Goal: Information Seeking & Learning: Learn about a topic

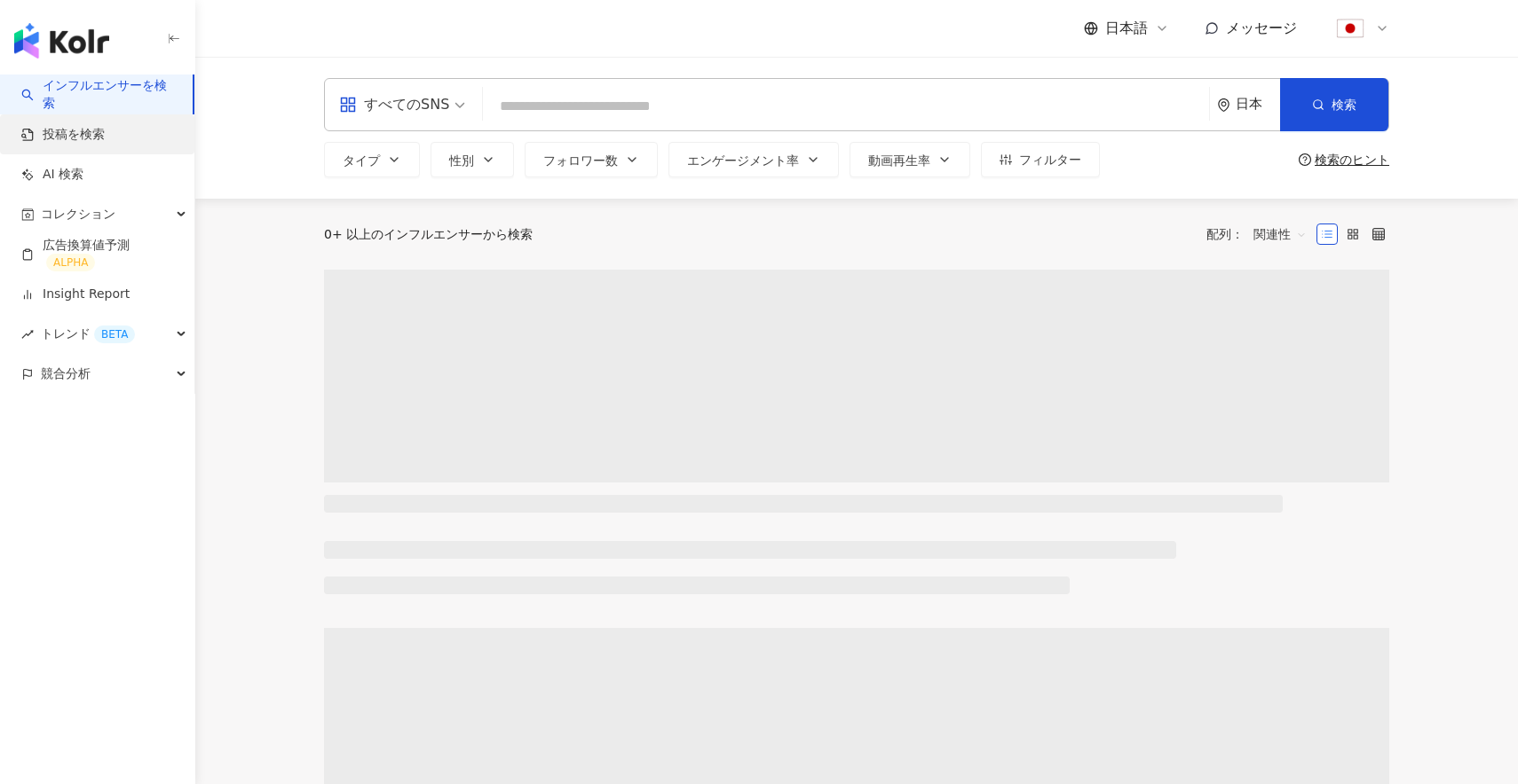
click at [74, 136] on link "投稿を検索" at bounding box center [63, 135] width 83 height 18
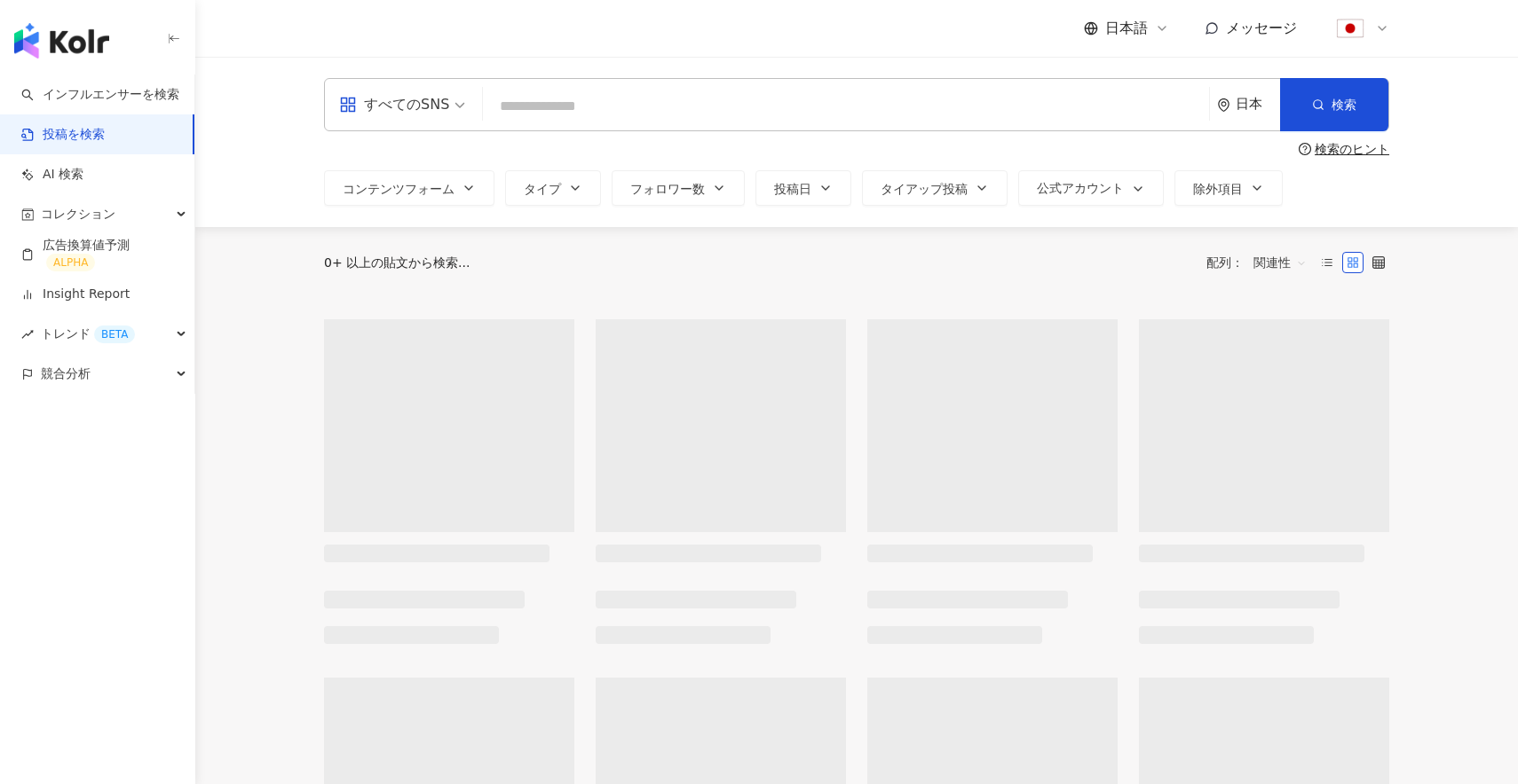
click at [661, 106] on input "search" at bounding box center [846, 105] width 712 height 38
paste input "**********"
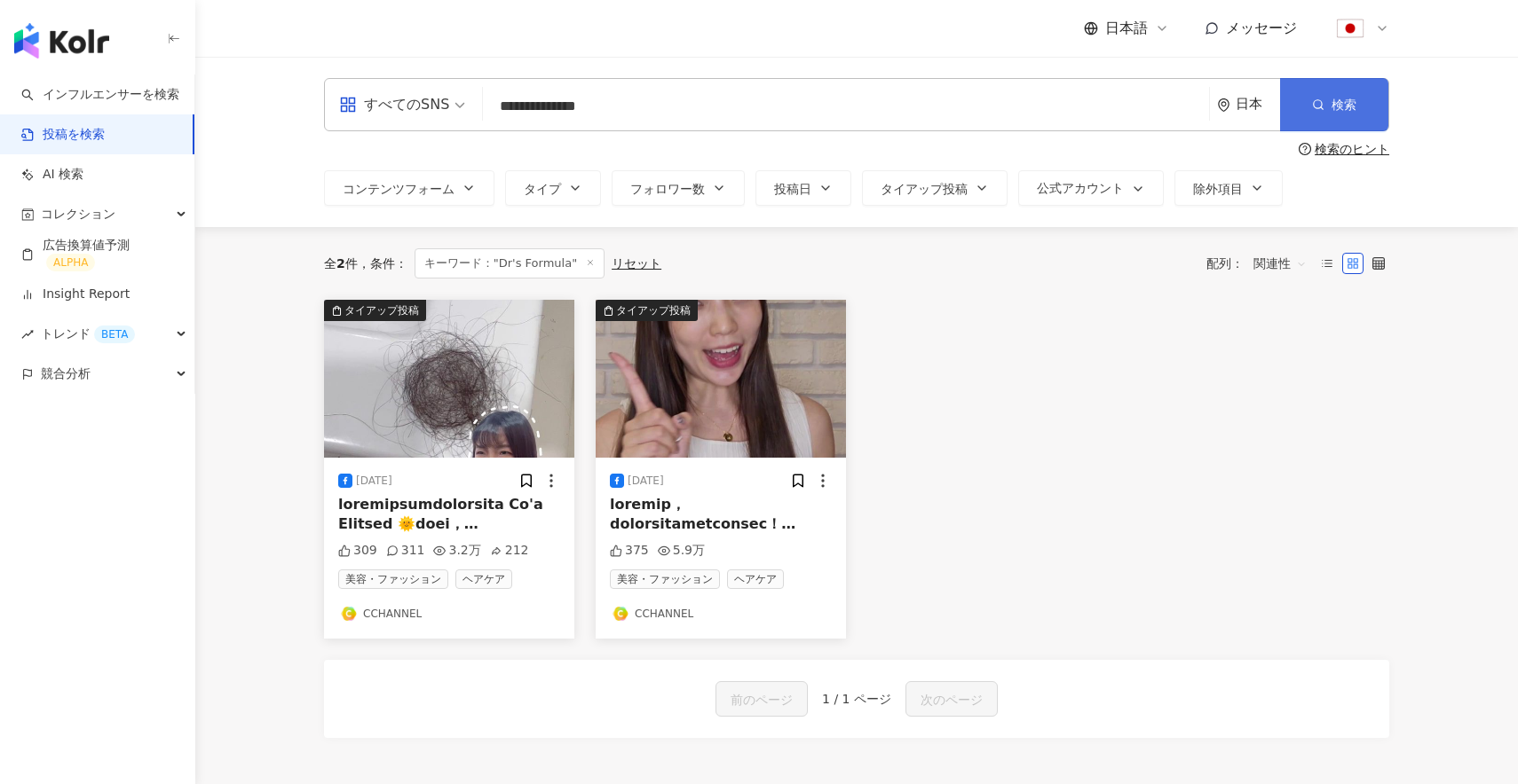
click at [1322, 99] on icon "button" at bounding box center [1319, 105] width 13 height 13
click at [1224, 121] on div "日本" at bounding box center [1249, 105] width 63 height 52
click at [1141, 236] on div "台湾" at bounding box center [1183, 233] width 174 height 32
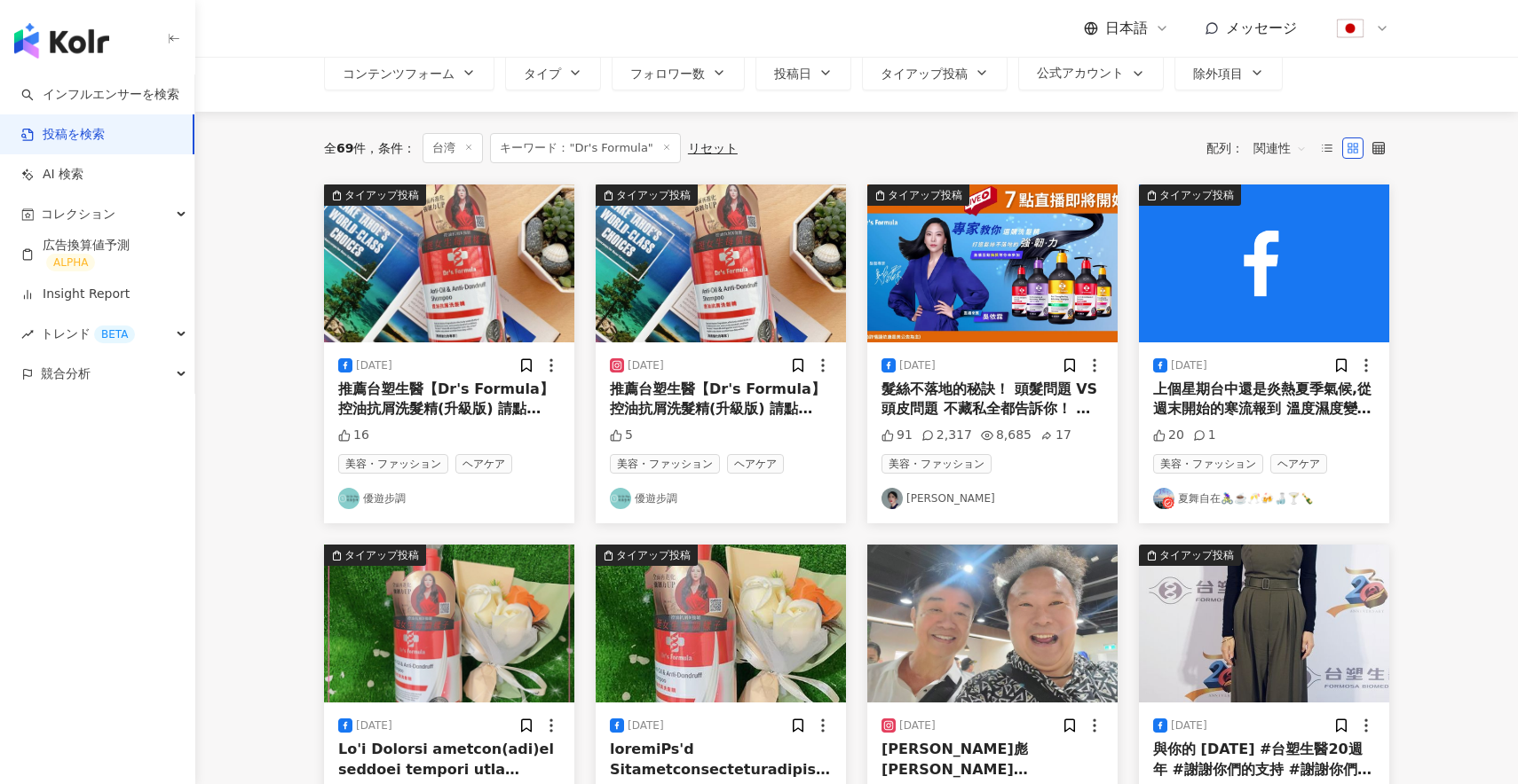
scroll to position [118, 0]
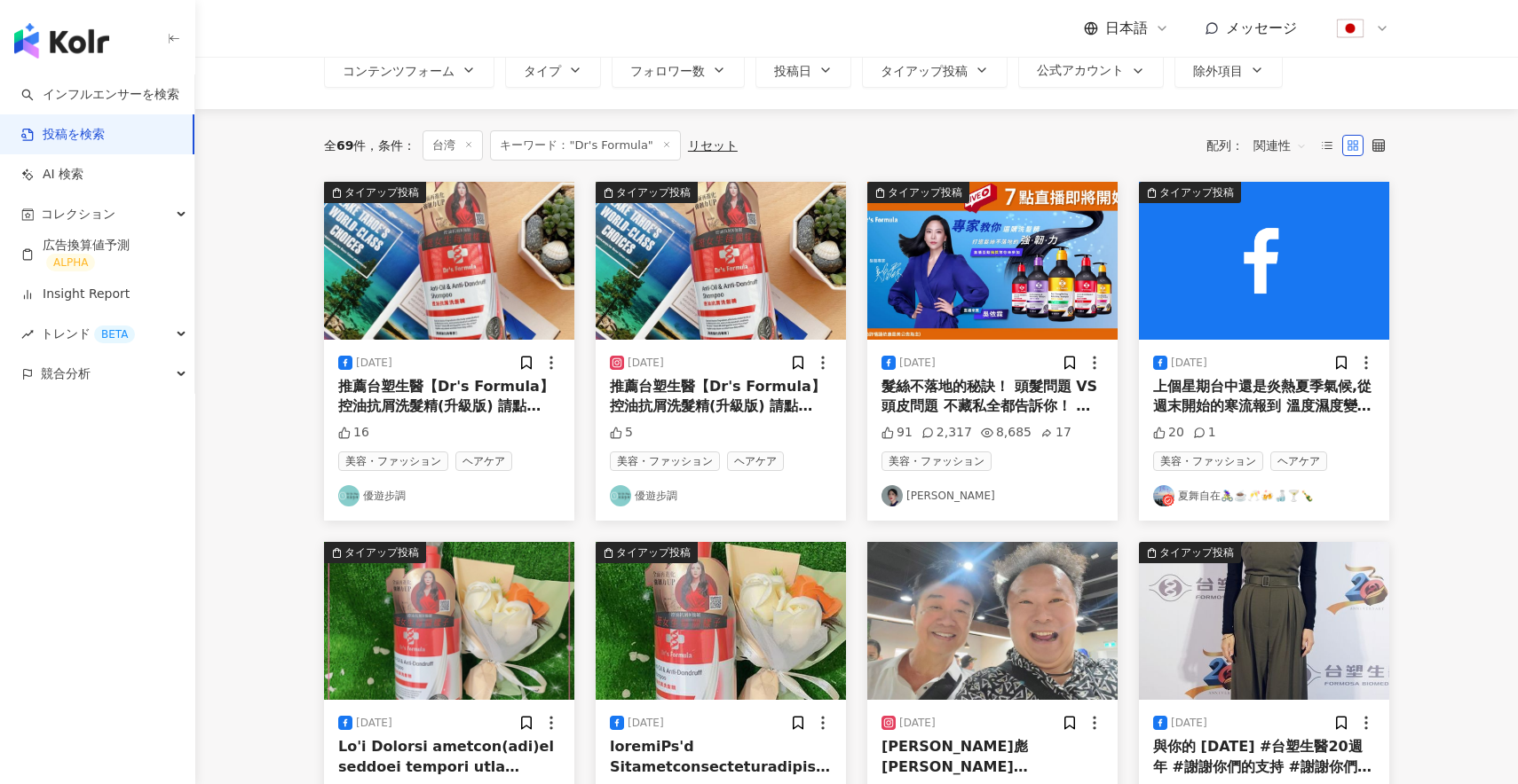
click at [699, 393] on span "推薦台塑生醫【Dr's Formula】控油抗屑洗髮精(升級版) 請點 [URL][DOMAIN_NAME]" at bounding box center [717, 407] width 216 height 57
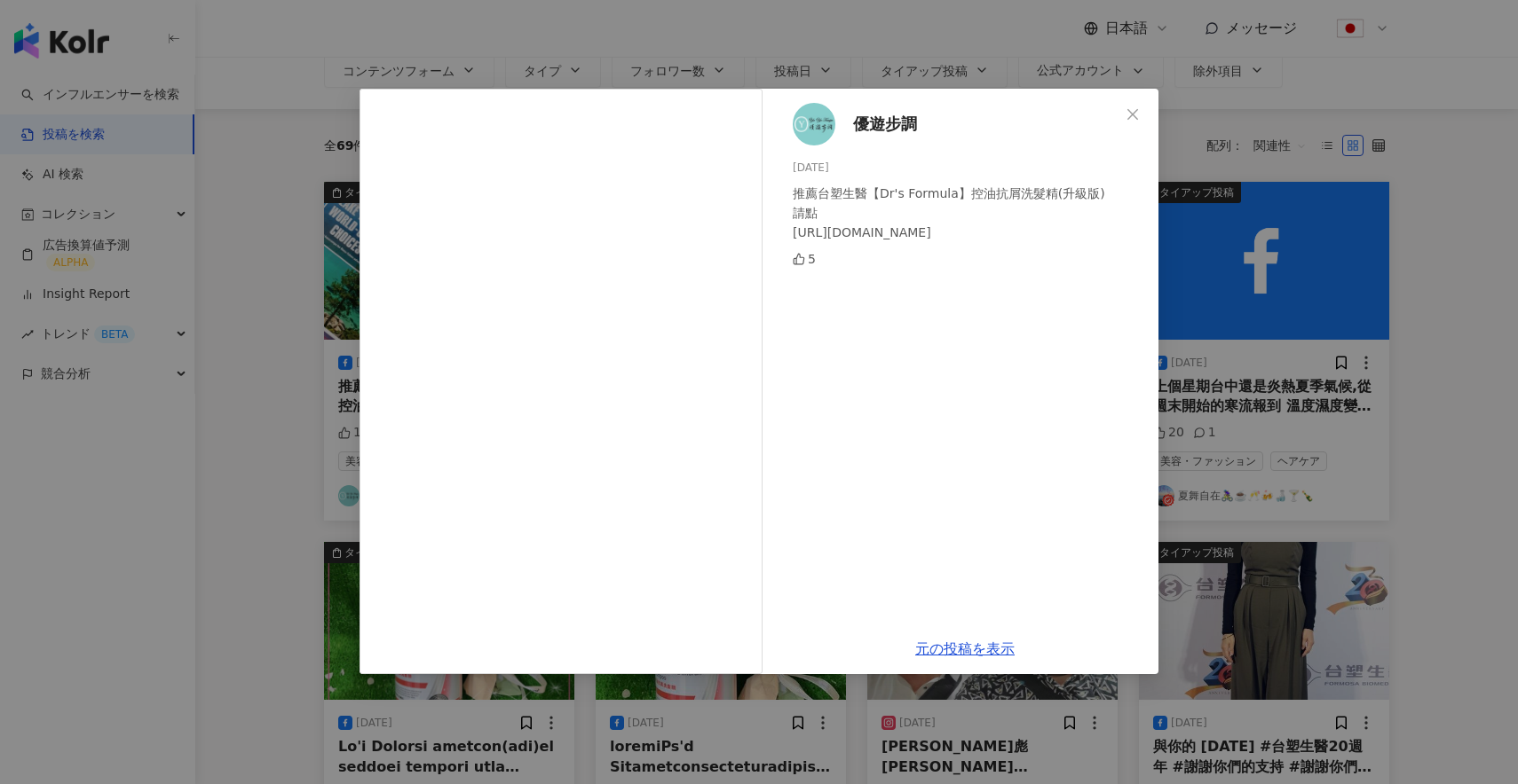
click at [271, 457] on div "優遊步調 [DATE] 推薦台塑生醫【Dr's Formula】控油抗屑洗髮精(升級版) 請點 [URL][DOMAIN_NAME] 5 元の投稿を表示" at bounding box center [759, 392] width 1518 height 784
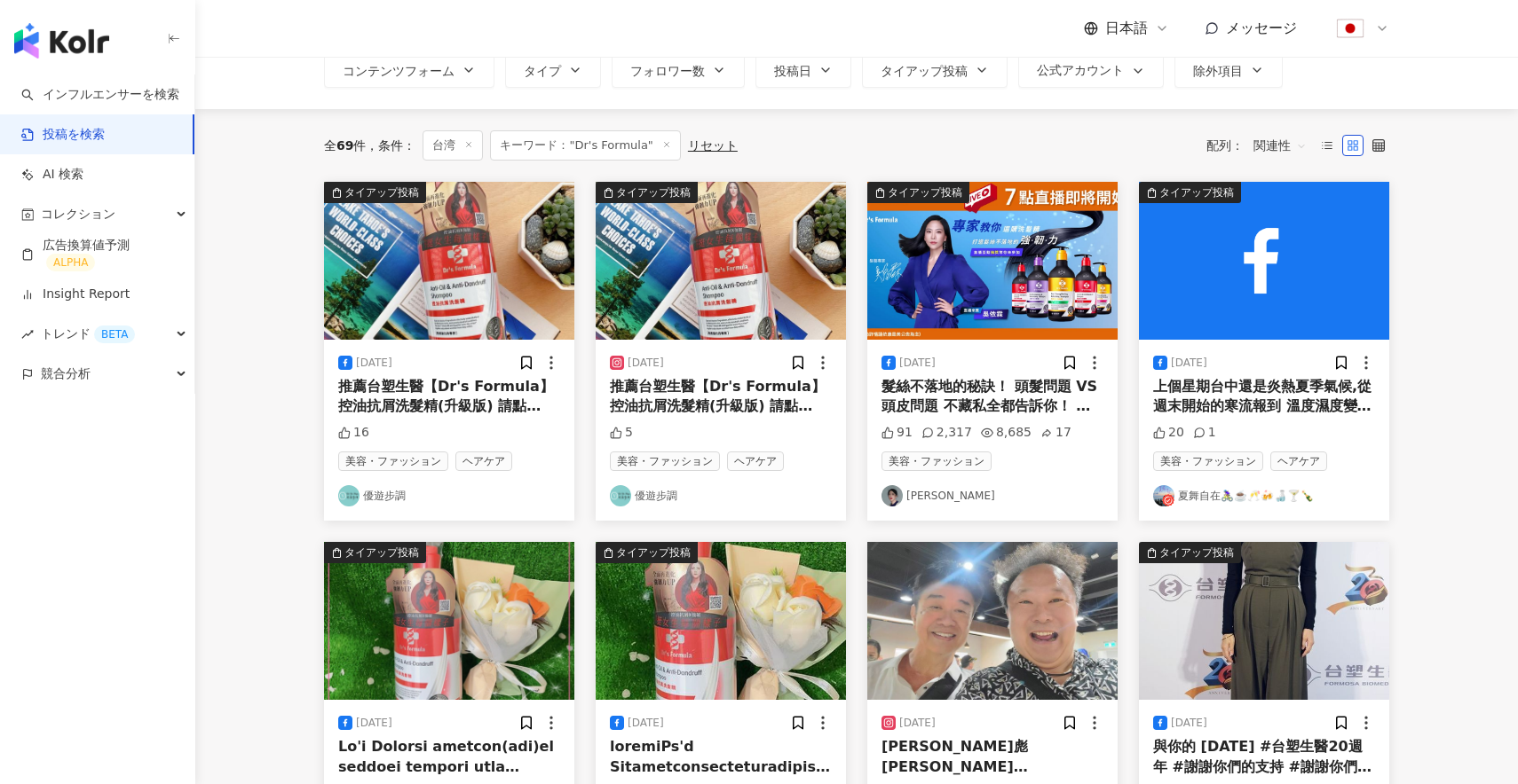
click at [993, 281] on img at bounding box center [993, 260] width 250 height 158
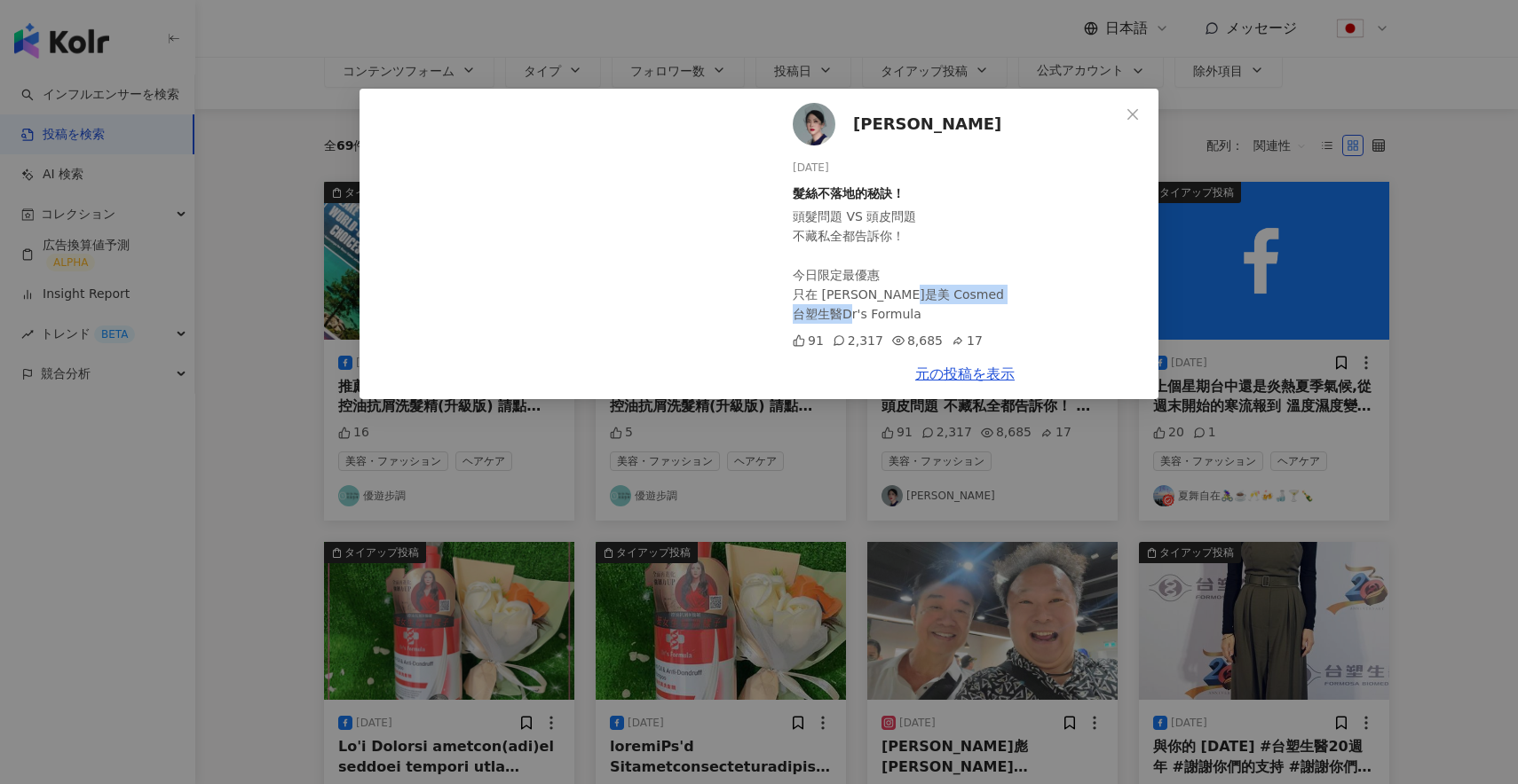
drag, startPoint x: 792, startPoint y: 316, endPoint x: 920, endPoint y: 316, distance: 128.0
click at [921, 316] on div "[PERSON_NAME][DATE] 髮絲不落地的秘訣！ 頭髮問題 VS 頭皮問題 不藏私全都告訴你！ 今日限定最優惠 只在 [PERSON_NAME]是美…" at bounding box center [964, 218] width 387 height 260
copy div "台塑生醫Dr's Formula"
click at [1124, 114] on span "Close" at bounding box center [1132, 114] width 36 height 14
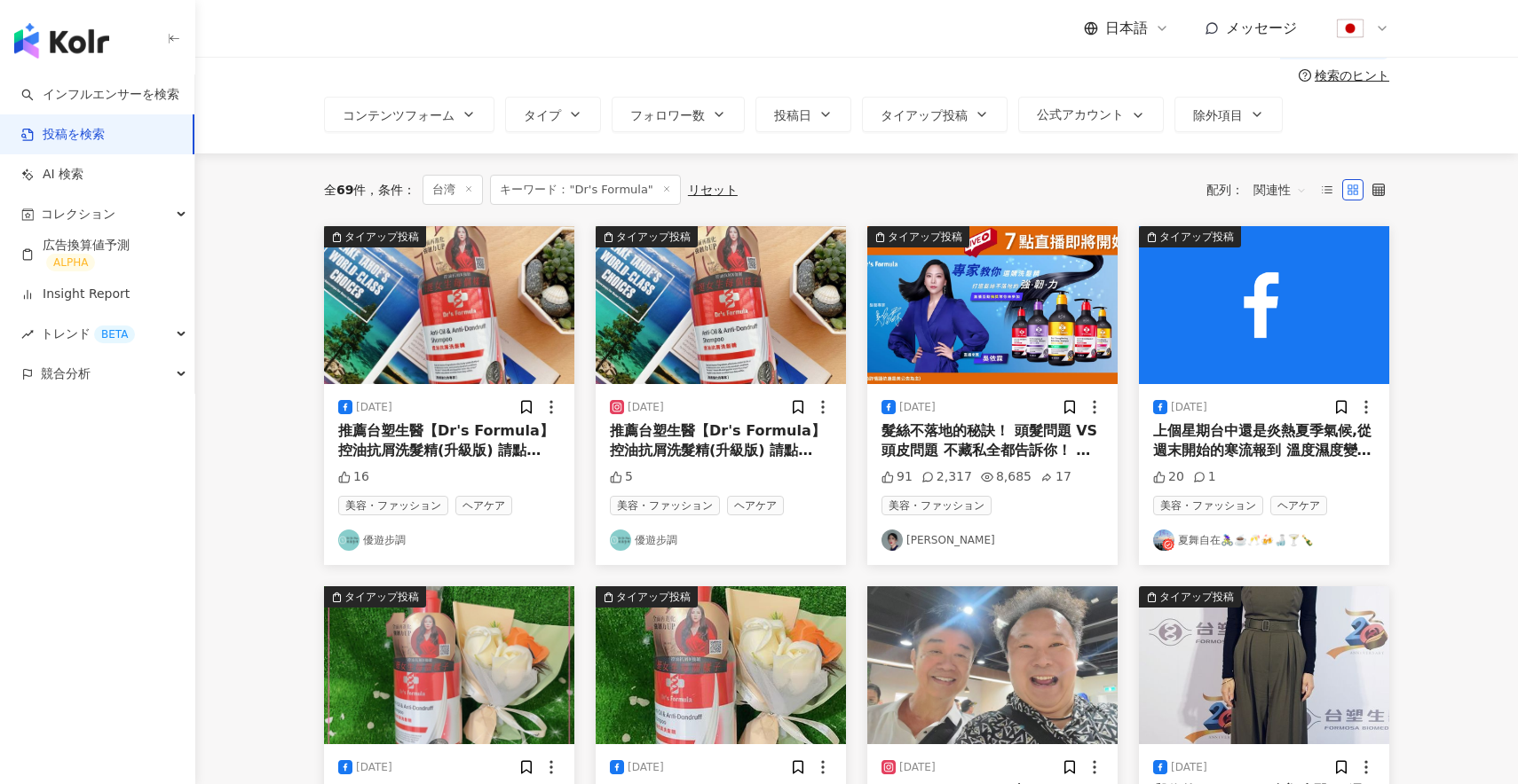
scroll to position [0, 0]
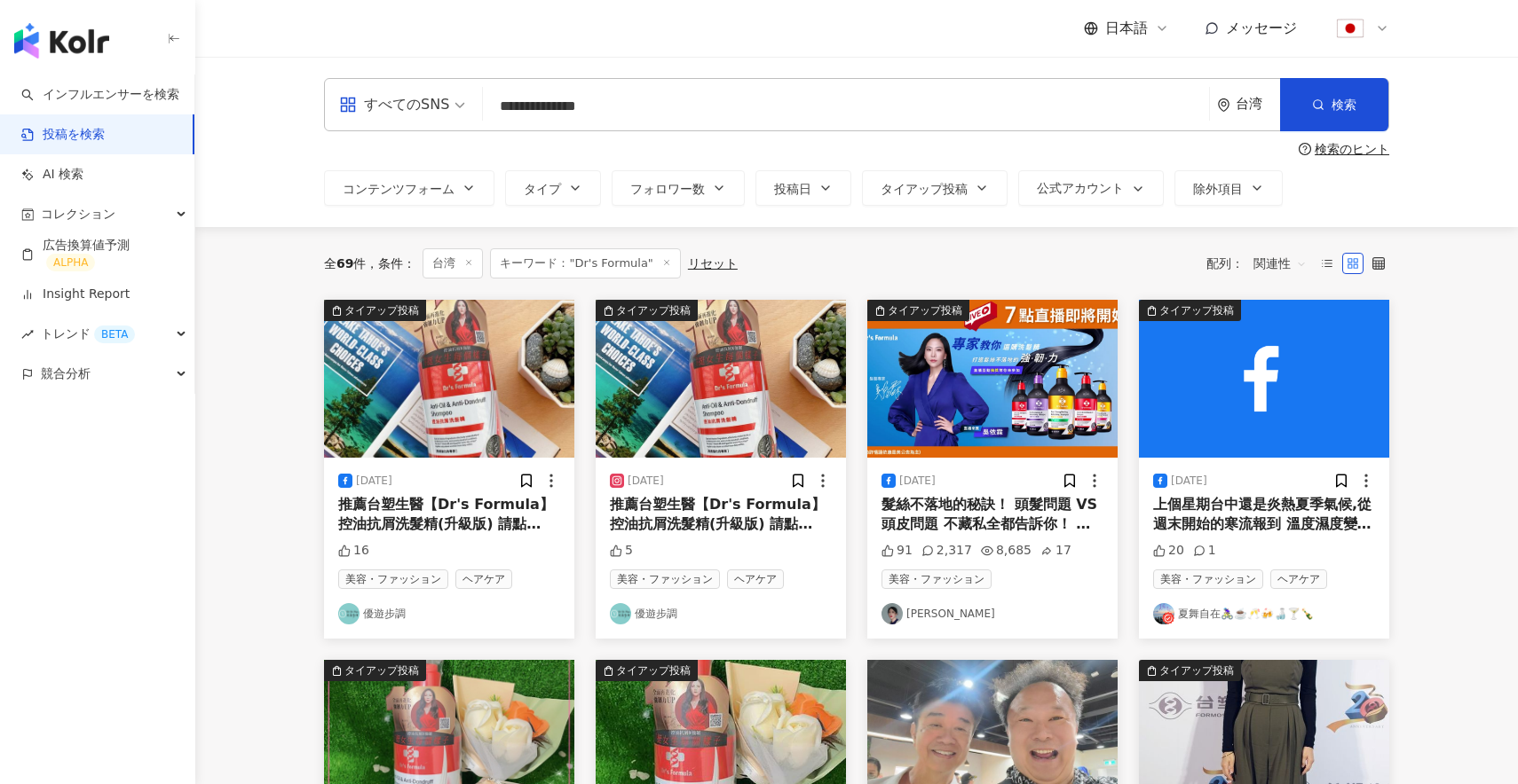
click at [537, 106] on input "**********" at bounding box center [846, 105] width 712 height 38
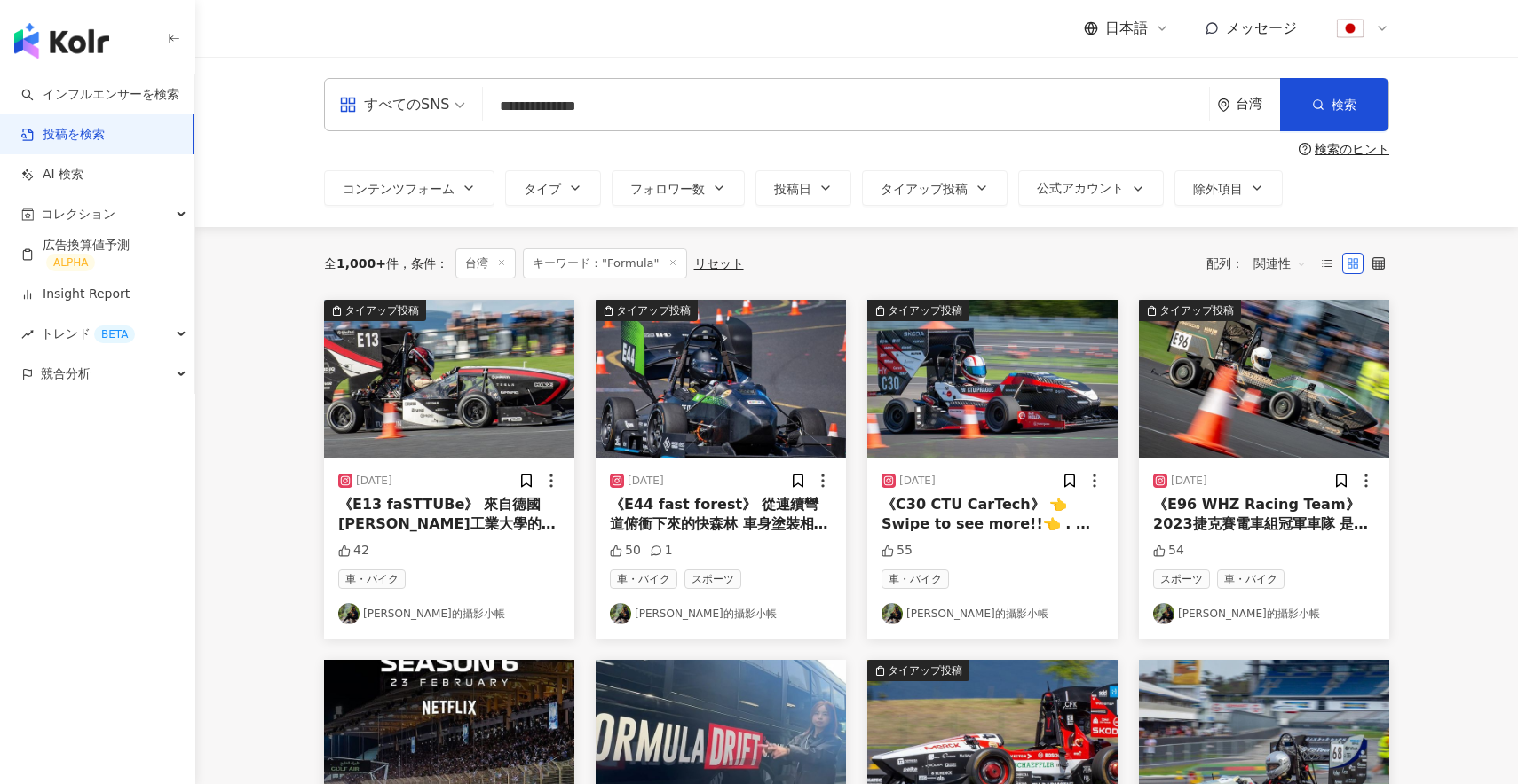
click at [639, 104] on input "**********" at bounding box center [846, 105] width 712 height 38
type input "**********"
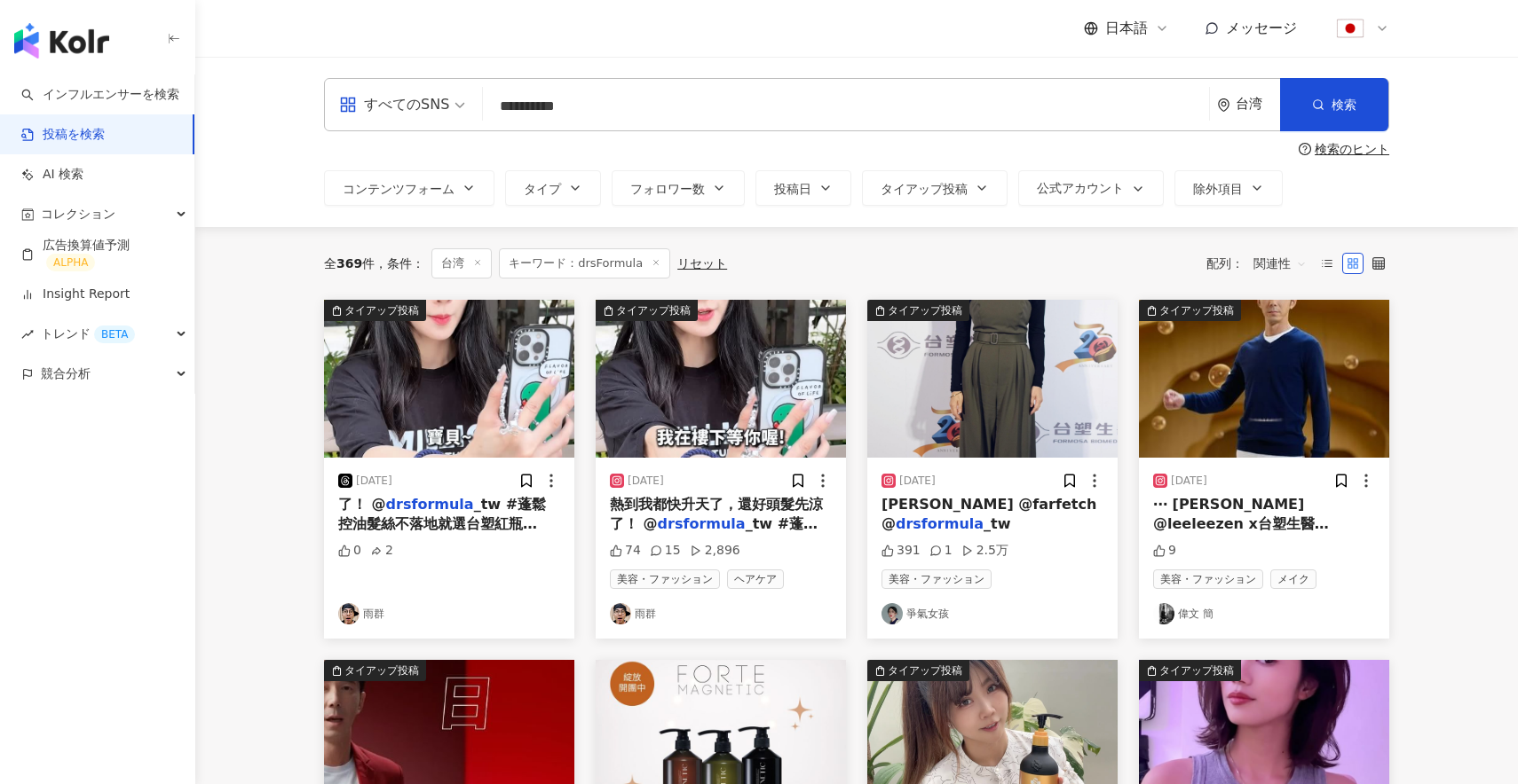
click at [434, 508] on mark "drsformula" at bounding box center [430, 504] width 88 height 17
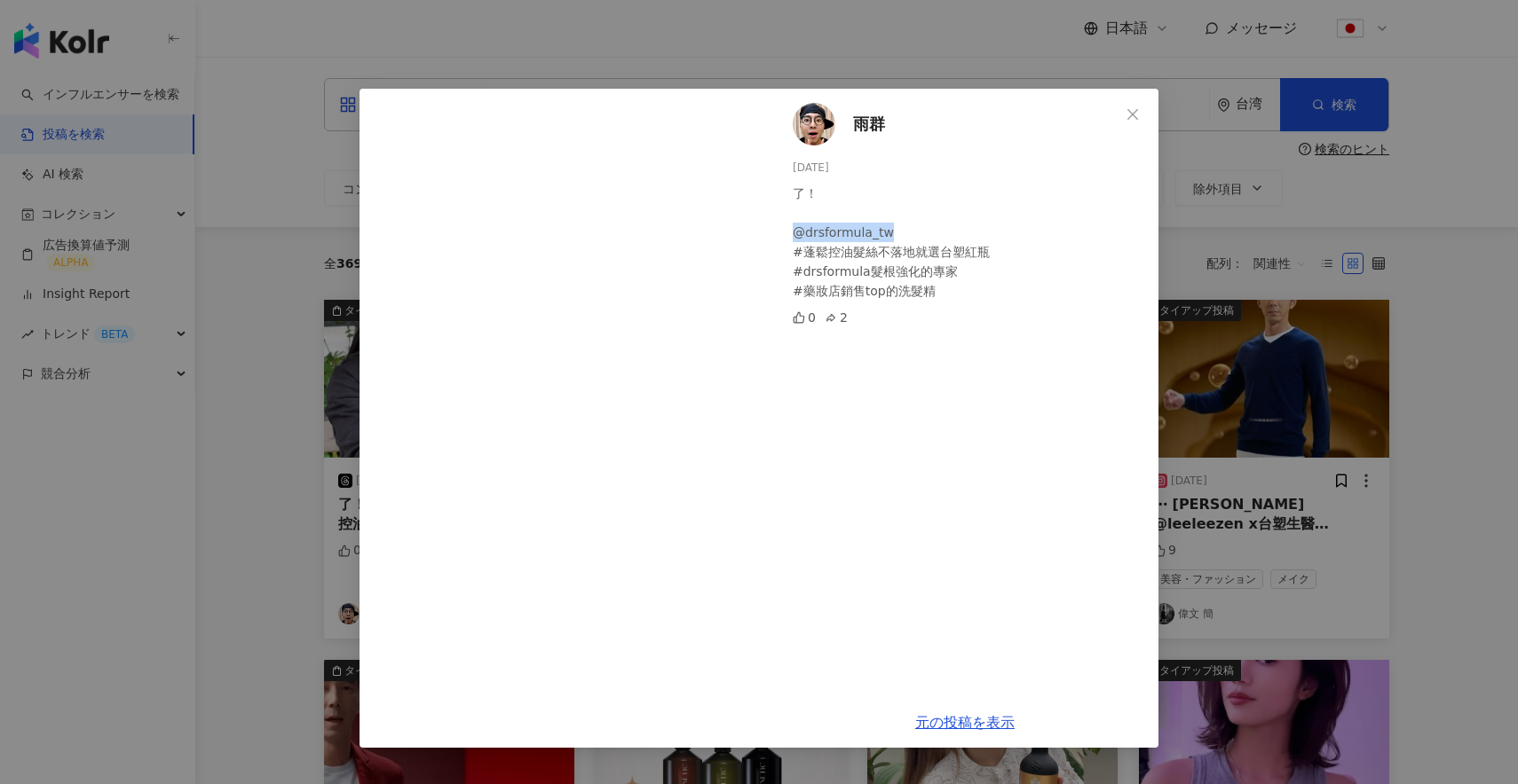
drag, startPoint x: 903, startPoint y: 232, endPoint x: 795, endPoint y: 234, distance: 108.0
click at [795, 234] on div "了！ @drsformula_tw #蓬鬆控油髮絲不落地就選台塑紅瓶 #drsformula髮根強化的專家 #藥妝店銷售top的洗髮精" at bounding box center [968, 241] width 352 height 117
copy div "@drsformula_tw"
click at [1141, 113] on span "Close" at bounding box center [1132, 114] width 36 height 14
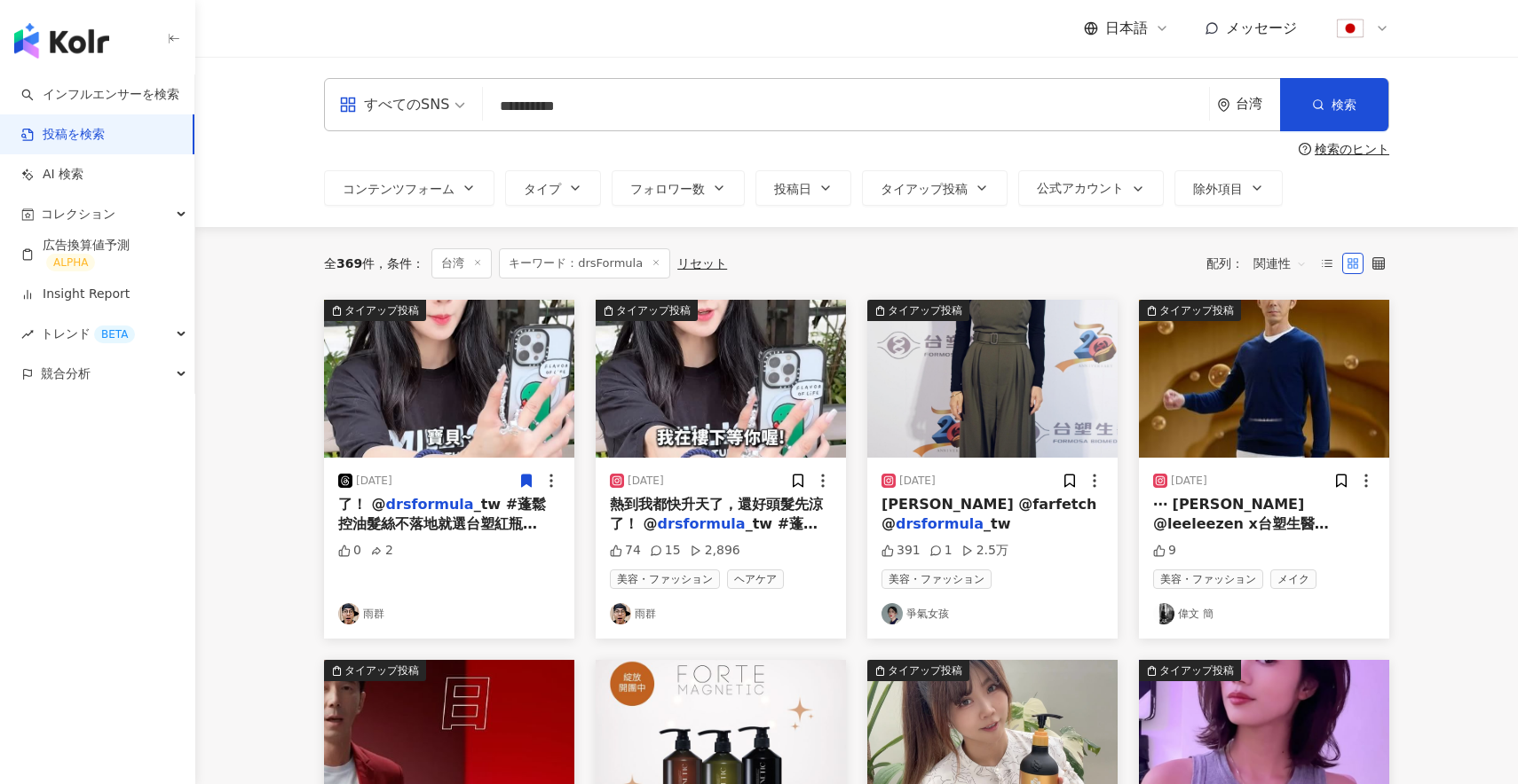
click at [428, 509] on mark "drsformula" at bounding box center [430, 504] width 88 height 17
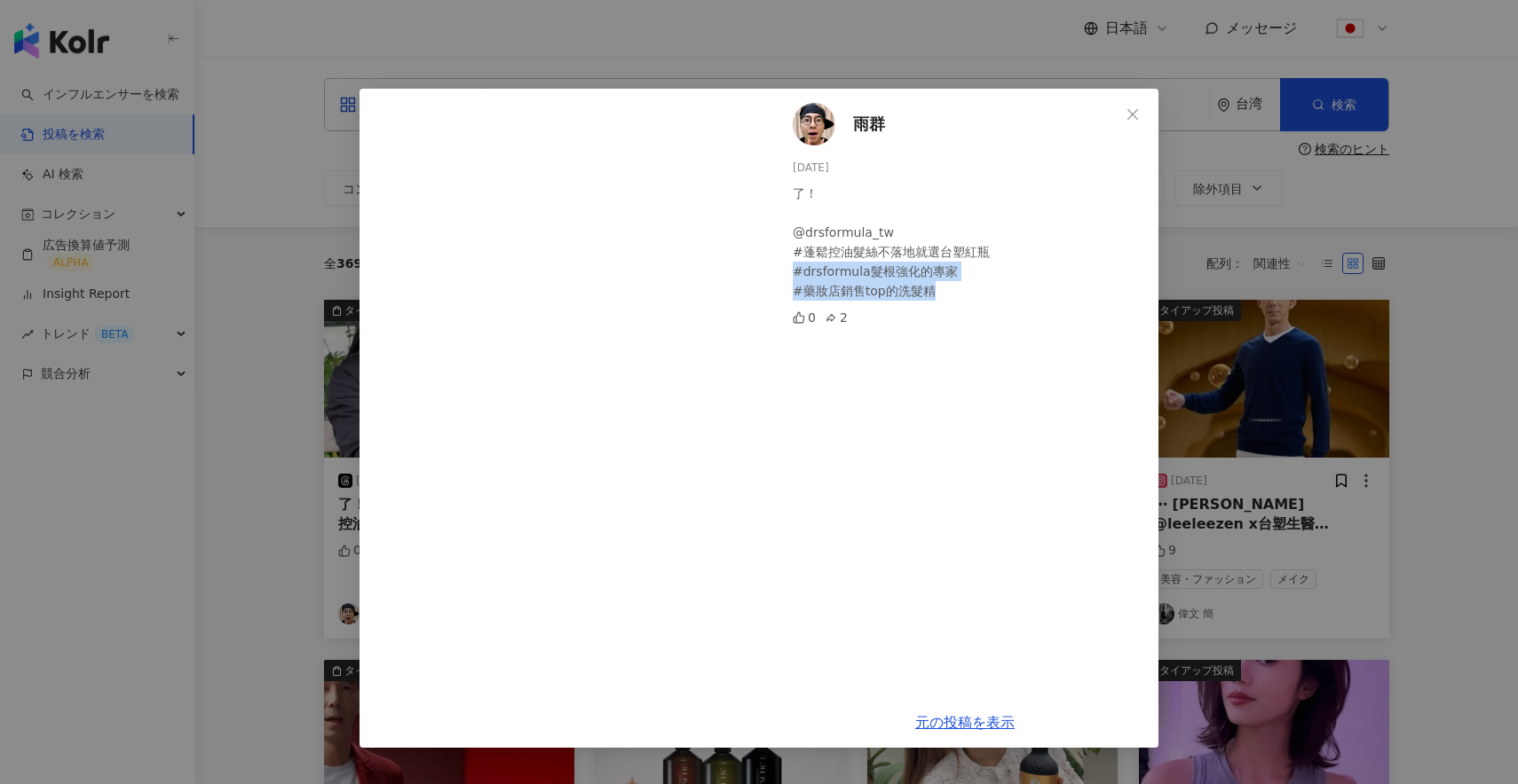
drag, startPoint x: 957, startPoint y: 293, endPoint x: 791, endPoint y: 268, distance: 167.9
click at [790, 268] on div "雨群 [DATE] 了！ @drsformula_tw #蓬鬆控油髮絲不落地就選台塑紅瓶 #drsformula髮根強化的專家 #藥妝店銷售top的洗髮精 0…" at bounding box center [964, 392] width 387 height 609
click at [969, 269] on div "了！ @drsformula_tw #蓬鬆控油髮絲不落地就選台塑紅瓶 #drsformula髮根強化的專家 #藥妝店銷售top的洗髮精" at bounding box center [968, 241] width 352 height 117
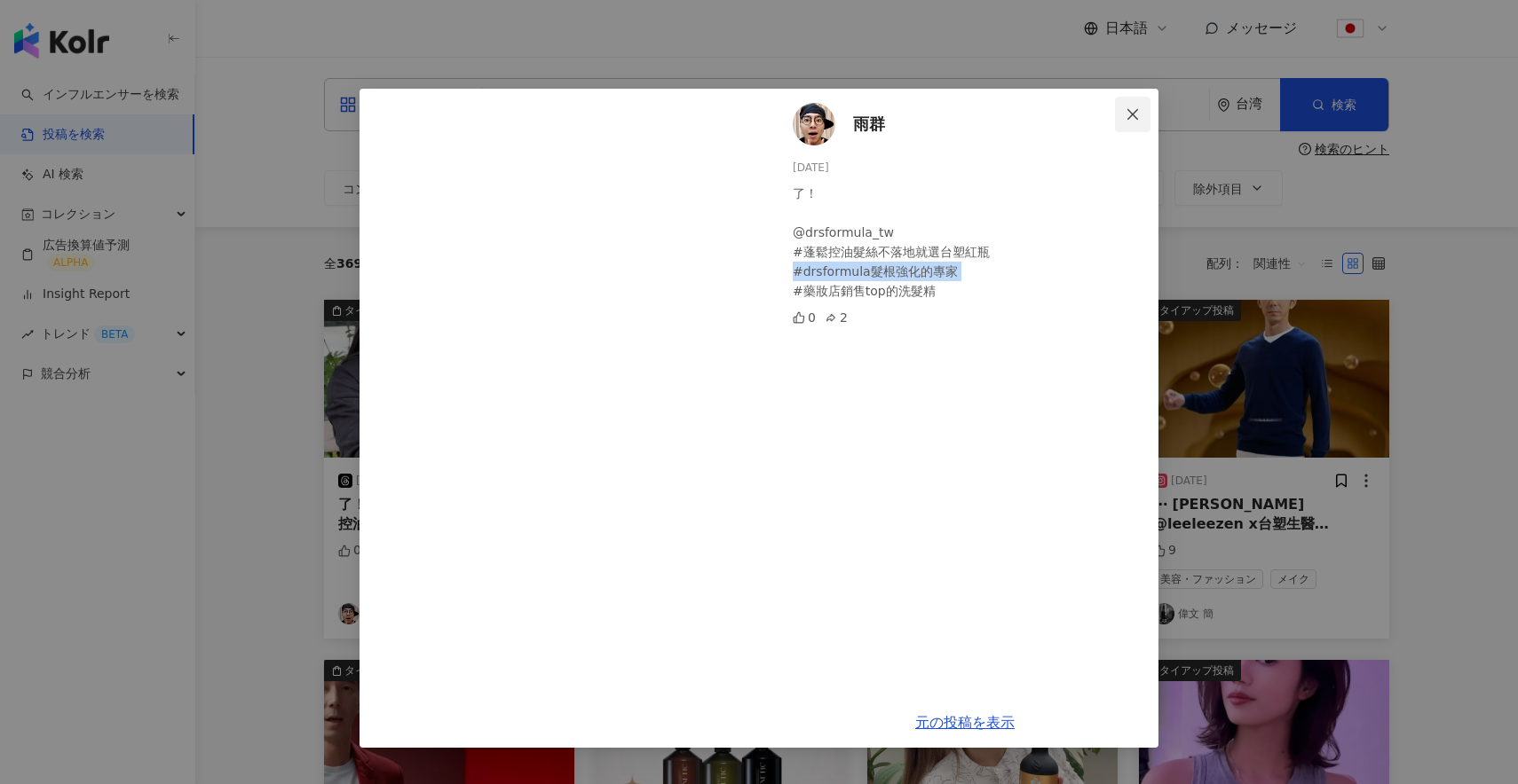
click at [1134, 118] on icon "close" at bounding box center [1132, 114] width 14 height 14
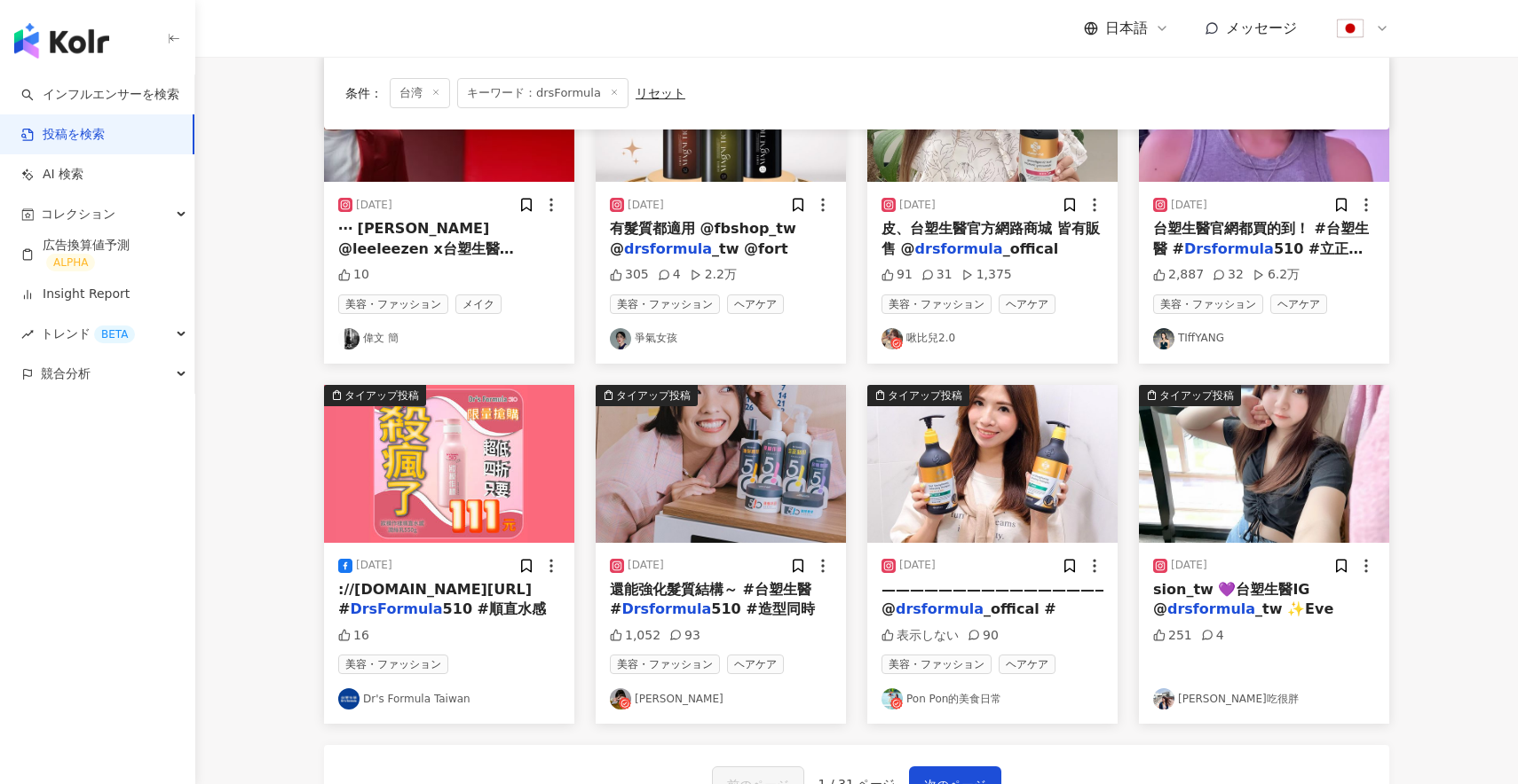
scroll to position [656, 0]
